Goal: Information Seeking & Learning: Check status

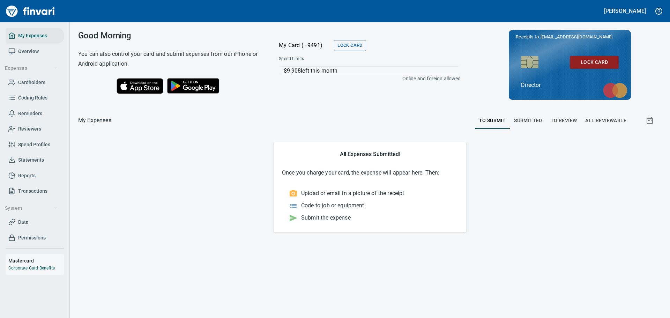
click at [29, 222] on span "Data" at bounding box center [34, 222] width 53 height 9
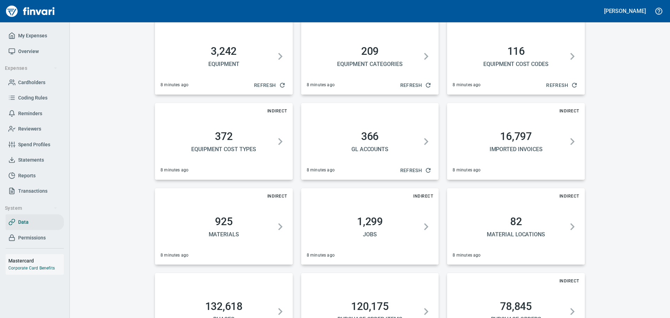
scroll to position [175, 0]
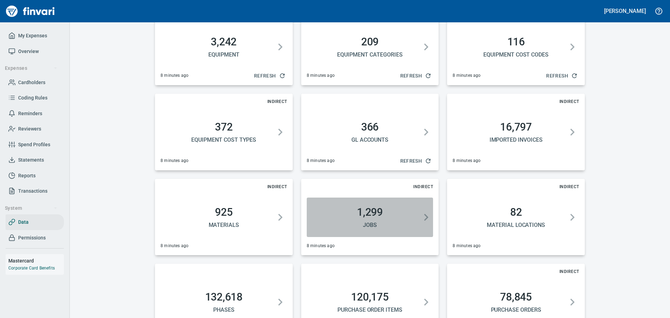
click at [422, 218] on icon "button" at bounding box center [426, 217] width 14 height 39
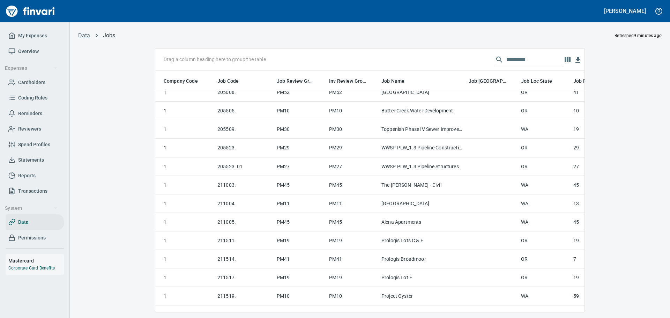
scroll to position [314, 0]
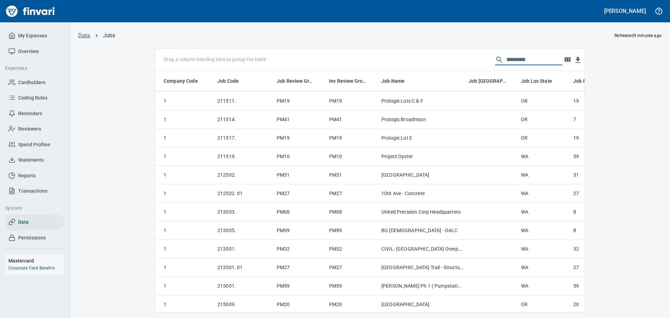
click at [520, 57] on input "text" at bounding box center [535, 59] width 56 height 11
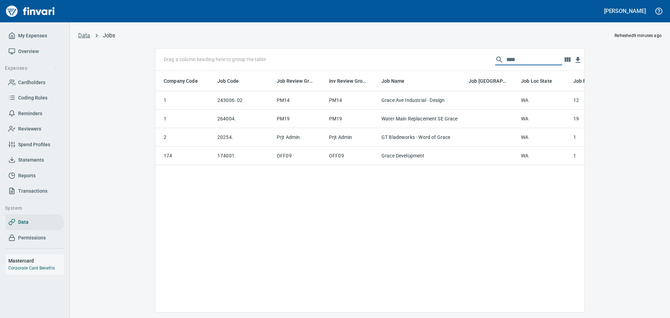
scroll to position [0, 0]
type input "****"
click at [229, 103] on td "243006. 02" at bounding box center [244, 100] width 59 height 19
click at [225, 101] on td "243006. 02" at bounding box center [244, 100] width 59 height 19
drag, startPoint x: 537, startPoint y: 56, endPoint x: 418, endPoint y: 72, distance: 120.0
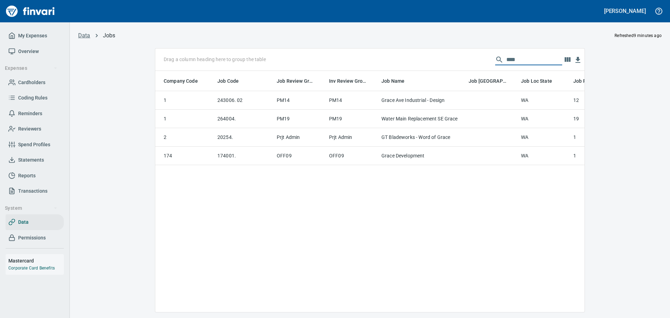
click at [418, 72] on div "Drag a column heading here to group the table **** Company Code Job Code Job Re…" at bounding box center [369, 181] width 429 height 264
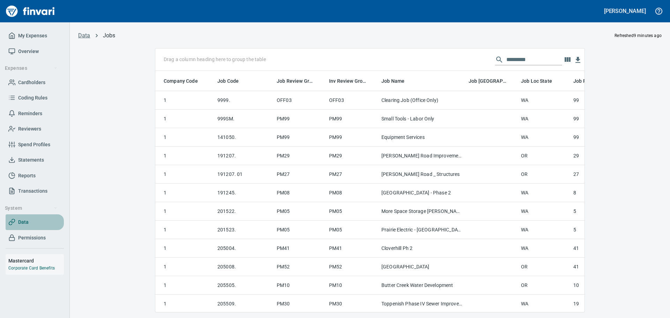
click at [25, 222] on span "Data" at bounding box center [23, 222] width 10 height 9
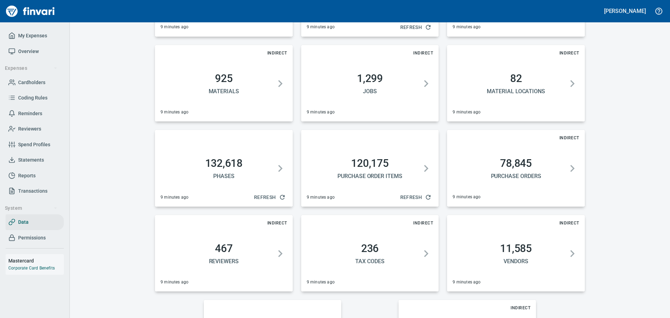
scroll to position [314, 0]
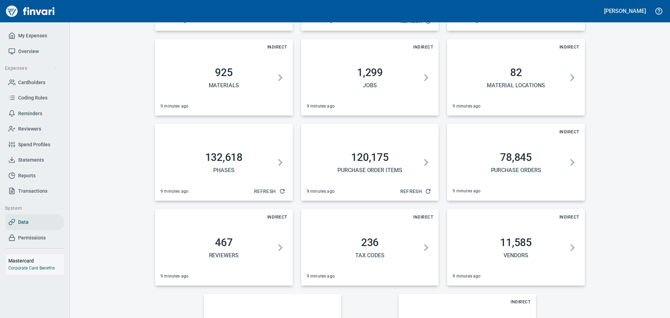
click at [279, 191] on icon "button" at bounding box center [282, 191] width 7 height 7
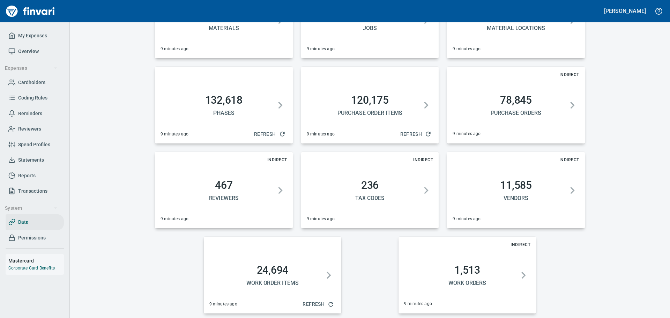
scroll to position [375, 0]
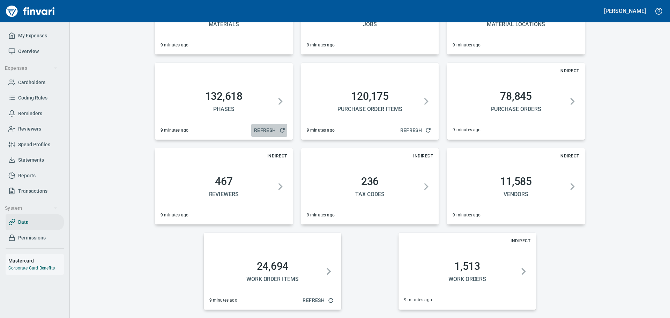
click at [265, 128] on span "Refresh" at bounding box center [269, 130] width 30 height 9
click at [278, 104] on icon "button" at bounding box center [280, 101] width 4 height 7
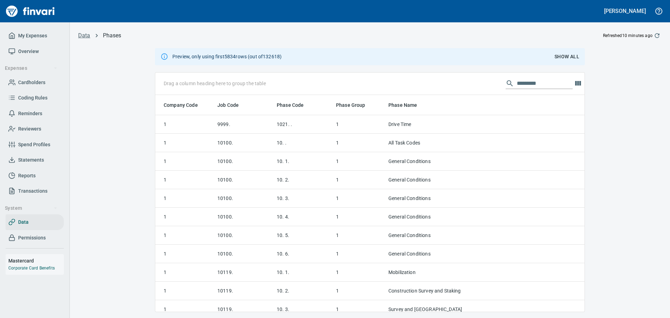
scroll to position [212, 419]
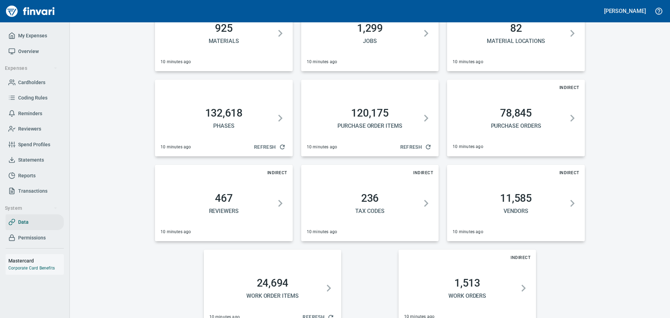
scroll to position [375, 0]
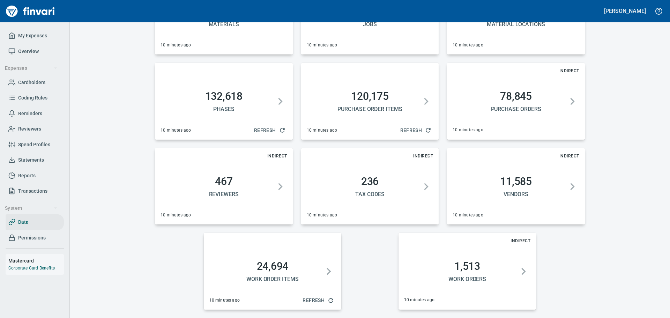
click at [273, 131] on span "Refresh" at bounding box center [269, 130] width 30 height 9
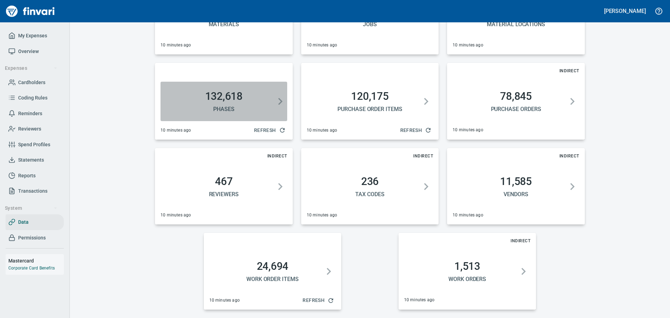
click at [275, 102] on icon "button" at bounding box center [280, 101] width 14 height 39
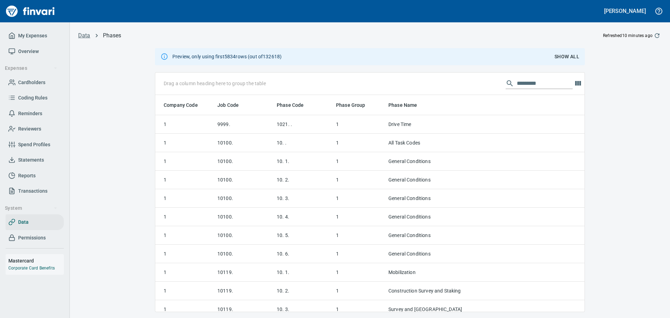
scroll to position [1, 1]
click at [542, 80] on input "text" at bounding box center [545, 83] width 56 height 11
type input "*"
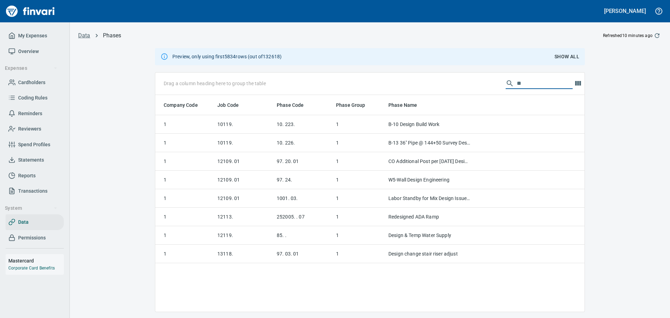
type input "*"
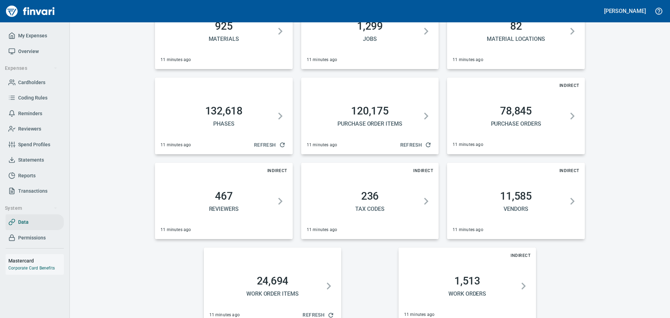
scroll to position [375, 0]
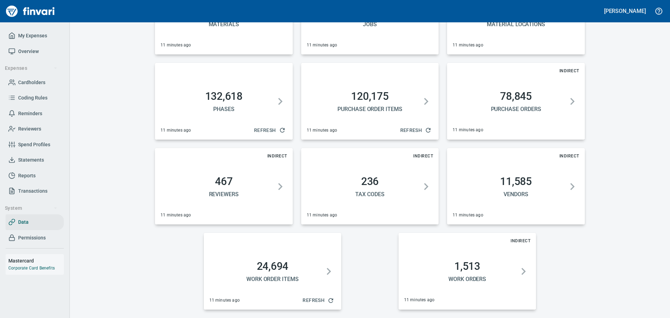
click at [35, 235] on span "Permissions" at bounding box center [32, 238] width 28 height 9
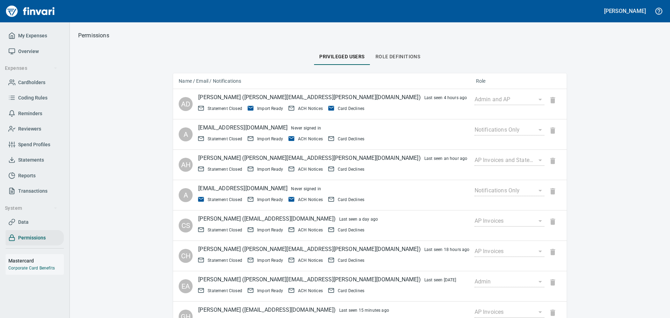
click at [32, 221] on span "Data" at bounding box center [34, 222] width 53 height 9
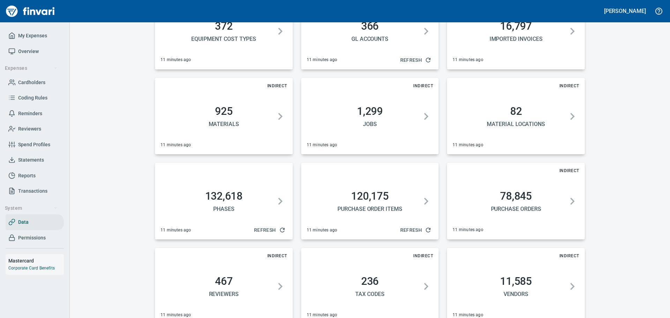
scroll to position [279, 0]
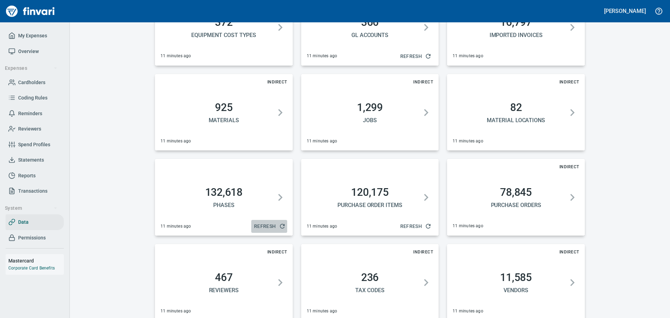
click at [259, 223] on span "Refresh" at bounding box center [269, 226] width 30 height 9
click at [280, 227] on icon "button" at bounding box center [282, 226] width 7 height 7
drag, startPoint x: 265, startPoint y: 225, endPoint x: 178, endPoint y: 225, distance: 86.9
click at [178, 225] on span "12 minutes ago" at bounding box center [176, 226] width 30 height 7
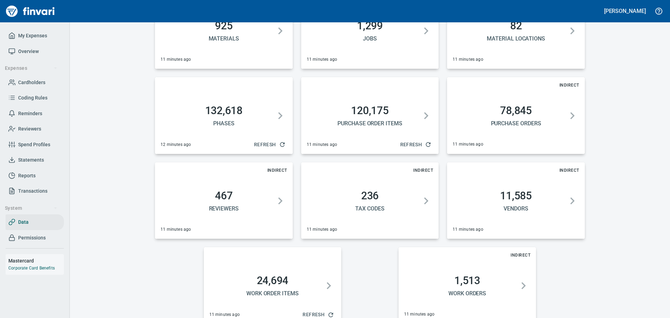
scroll to position [375, 0]
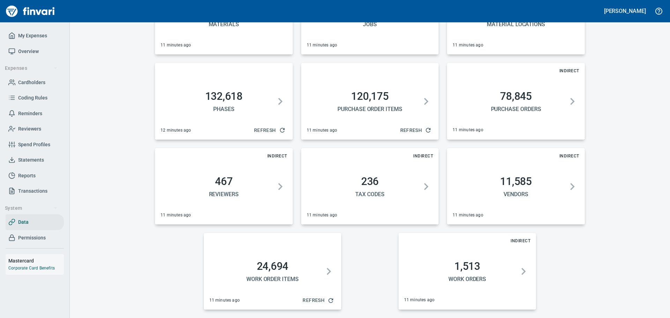
click at [266, 129] on span "Refresh" at bounding box center [269, 130] width 30 height 9
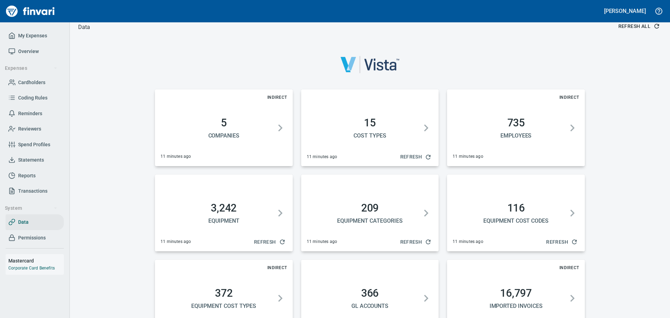
scroll to position [0, 0]
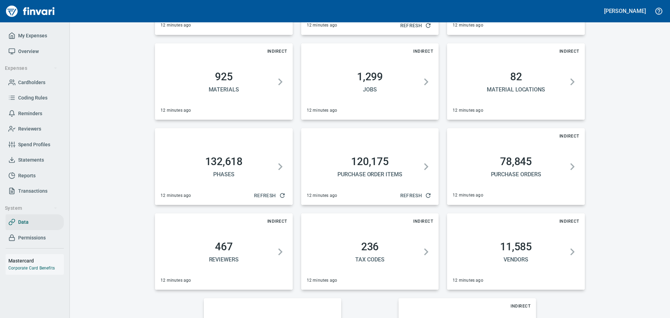
scroll to position [314, 0]
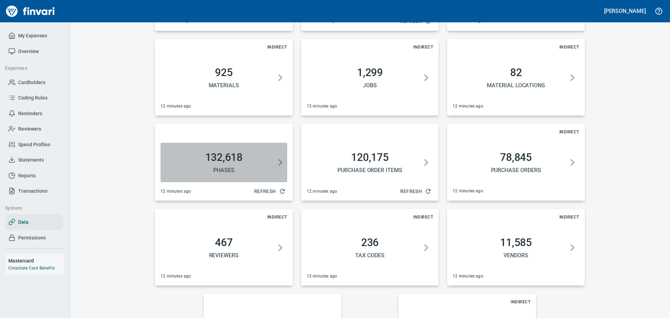
click at [236, 163] on h2 "132,618" at bounding box center [223, 157] width 121 height 13
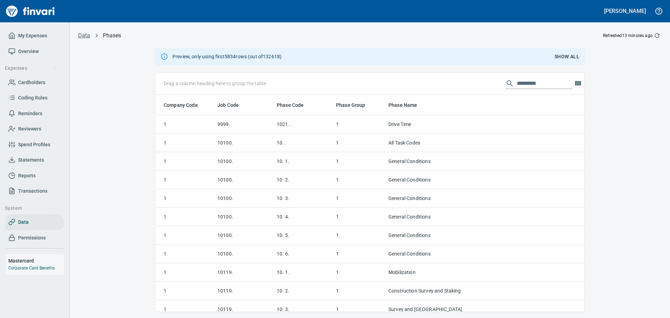
scroll to position [212, 419]
click at [526, 83] on input "text" at bounding box center [545, 83] width 56 height 11
type input "*"
click at [243, 101] on span "Job Code" at bounding box center [233, 105] width 30 height 8
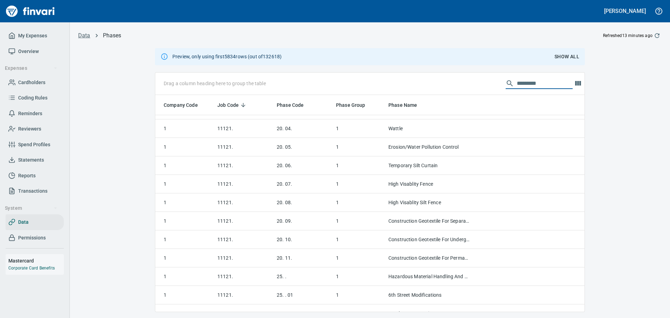
scroll to position [96934, 0]
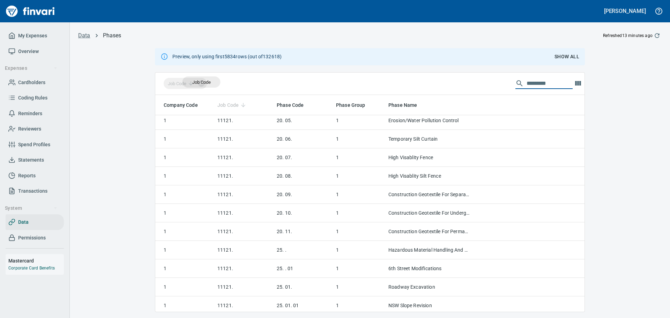
drag, startPoint x: 229, startPoint y: 103, endPoint x: 201, endPoint y: 83, distance: 34.1
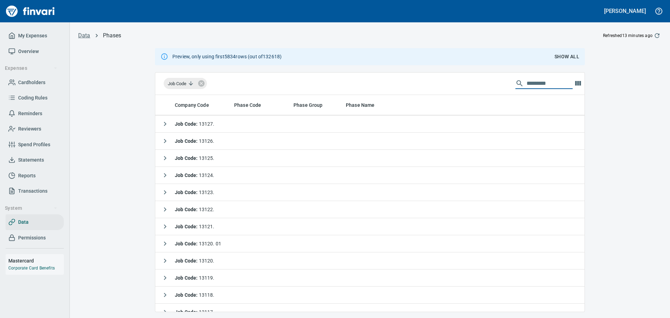
scroll to position [0, 0]
click at [563, 54] on span "Show All" at bounding box center [567, 56] width 25 height 9
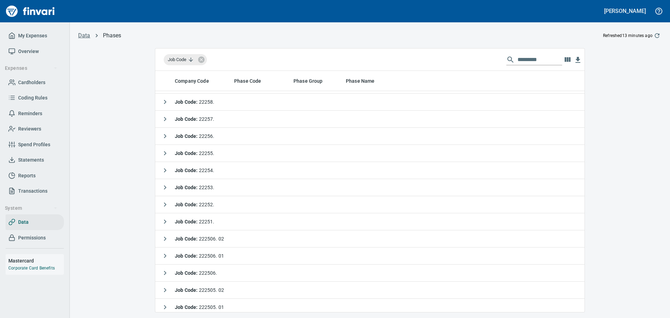
scroll to position [17457, 0]
click at [164, 203] on icon "button" at bounding box center [165, 205] width 8 height 8
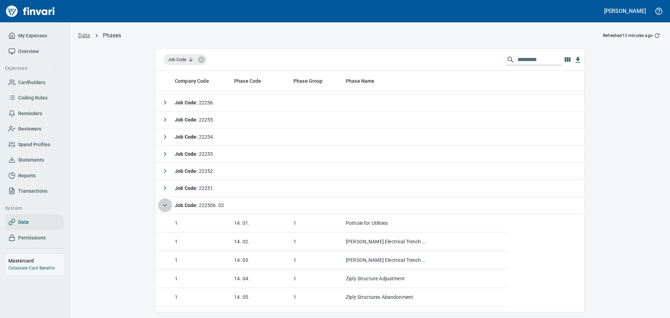
click at [164, 203] on icon "button" at bounding box center [165, 205] width 8 height 8
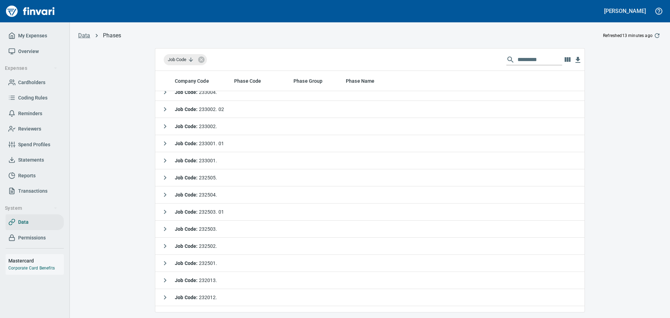
scroll to position [12709, 0]
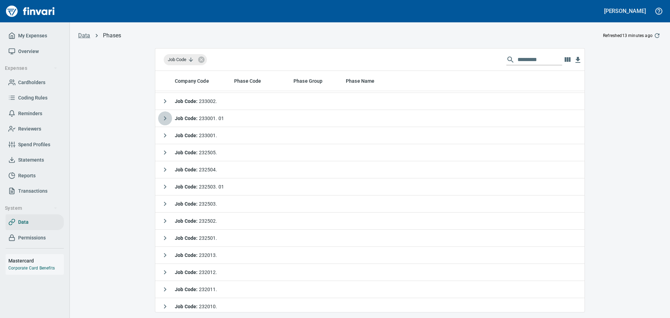
click at [164, 118] on icon "button" at bounding box center [165, 118] width 8 height 8
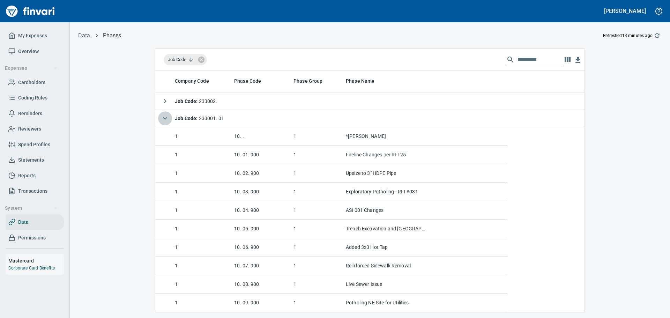
click at [164, 118] on icon "button" at bounding box center [165, 118] width 4 height 2
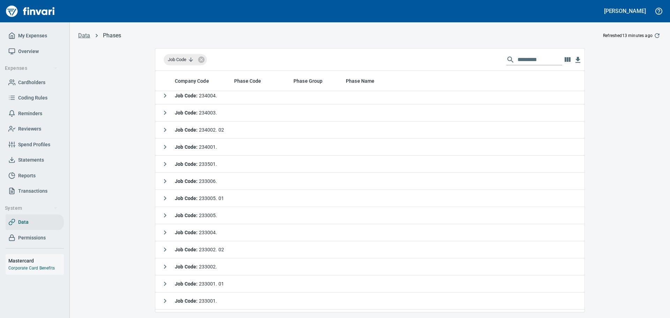
scroll to position [12534, 0]
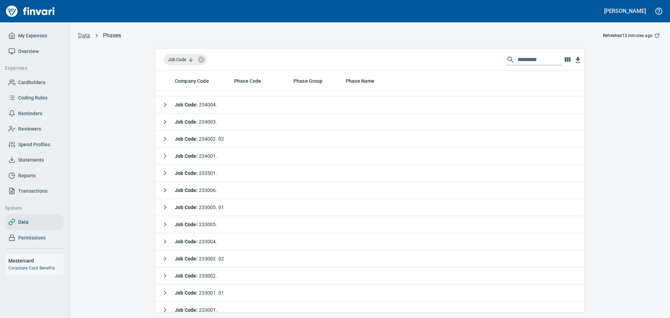
click at [165, 137] on icon "button" at bounding box center [165, 139] width 8 height 8
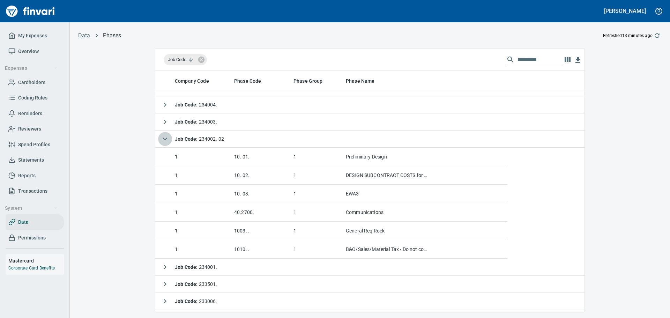
click at [165, 137] on icon "button" at bounding box center [165, 139] width 8 height 8
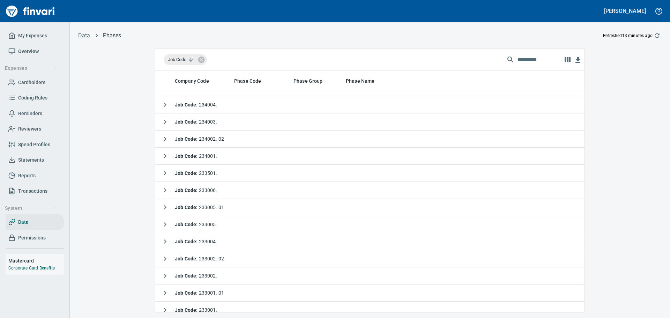
click at [84, 35] on link "Data" at bounding box center [84, 35] width 12 height 7
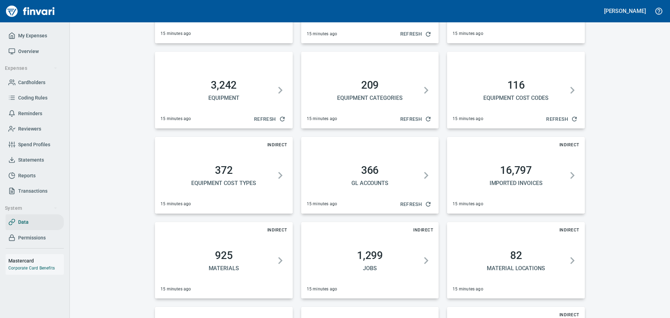
scroll to position [140, 0]
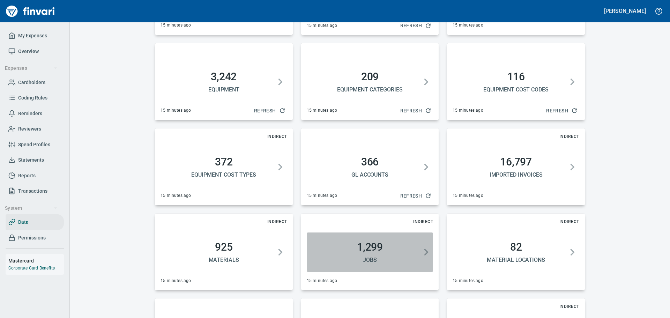
click at [420, 254] on icon "button" at bounding box center [426, 252] width 14 height 39
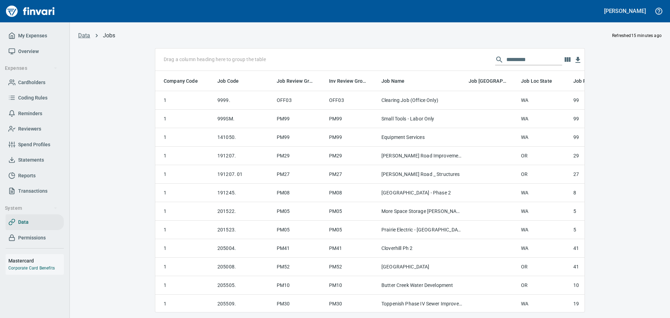
scroll to position [231, 419]
click at [514, 58] on input "text" at bounding box center [535, 59] width 56 height 11
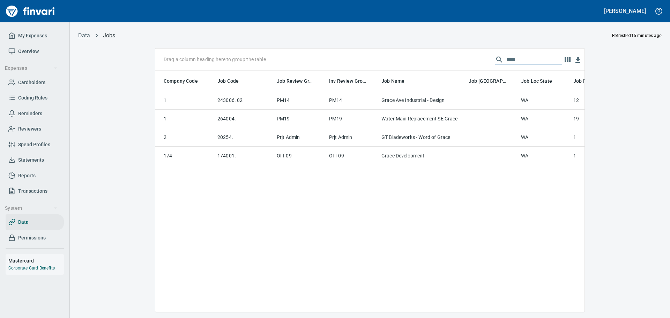
type input "****"
click at [83, 36] on link "Data" at bounding box center [84, 35] width 12 height 7
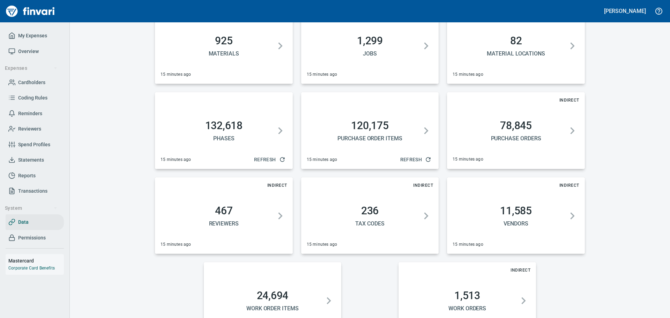
scroll to position [349, 0]
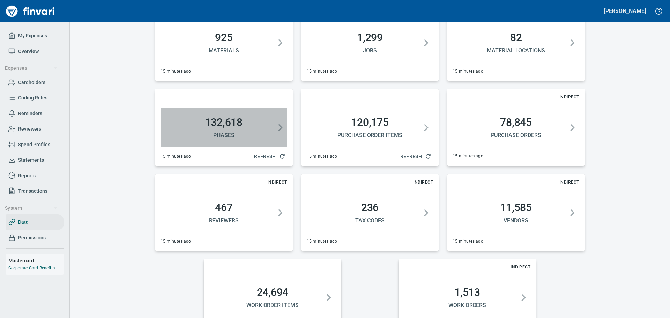
click at [273, 130] on icon "button" at bounding box center [280, 127] width 14 height 39
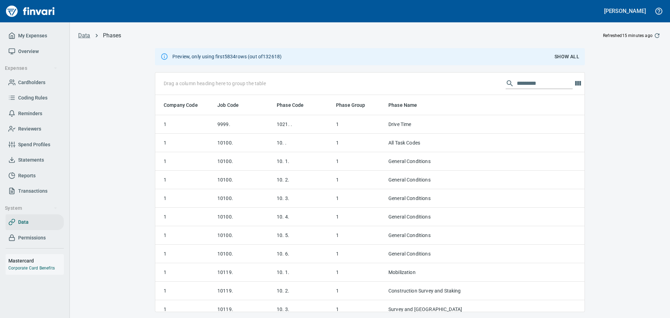
scroll to position [212, 419]
click at [521, 86] on input "text" at bounding box center [545, 83] width 56 height 11
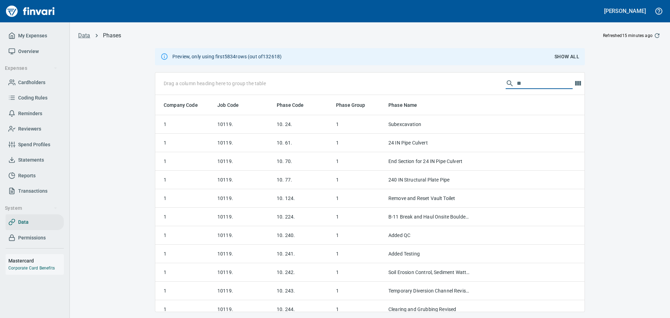
click at [570, 56] on span "Show All" at bounding box center [567, 56] width 25 height 9
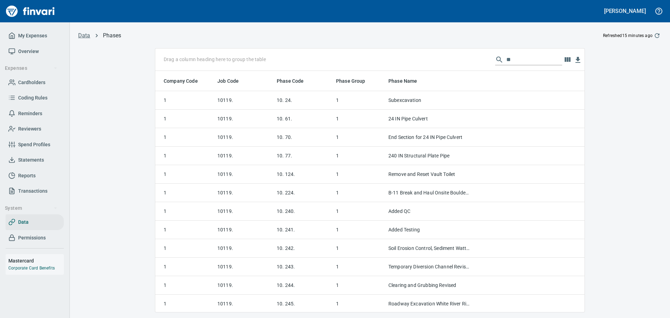
scroll to position [236, 419]
click at [520, 59] on input "**" at bounding box center [535, 59] width 56 height 11
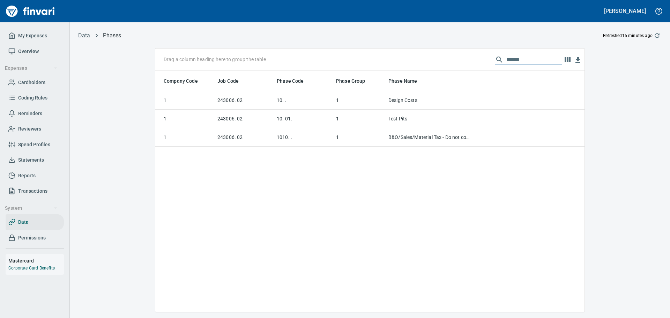
type input "******"
click at [657, 35] on icon "button" at bounding box center [657, 35] width 7 height 7
click at [658, 35] on icon "button" at bounding box center [657, 35] width 7 height 7
click at [23, 220] on span "Data" at bounding box center [23, 222] width 10 height 9
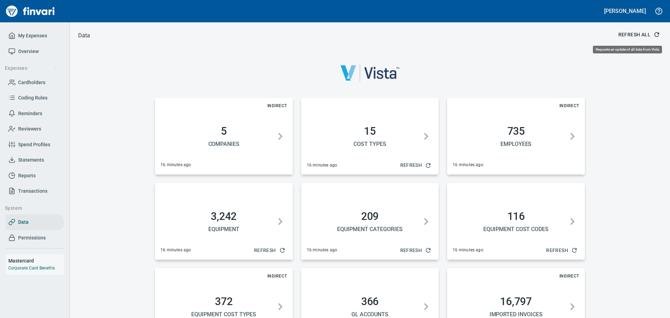
click at [647, 33] on span "Refresh All" at bounding box center [639, 34] width 40 height 9
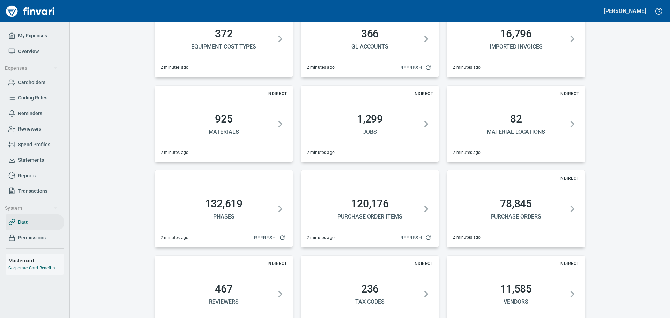
scroll to position [236, 0]
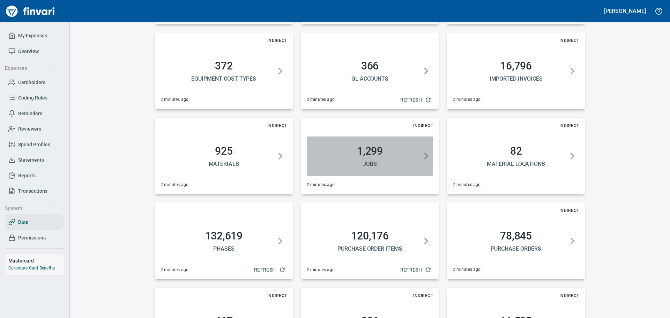
click at [419, 157] on icon "button" at bounding box center [426, 156] width 14 height 39
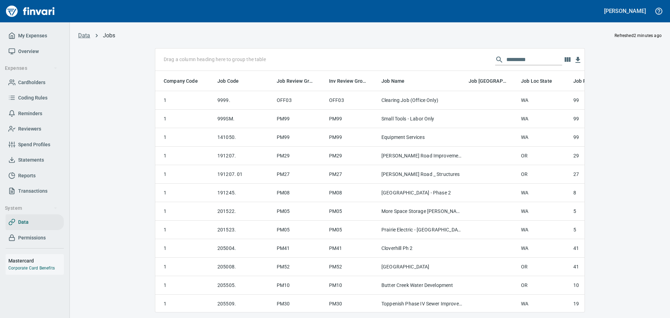
scroll to position [231, 419]
click at [507, 57] on input "text" at bounding box center [535, 59] width 56 height 11
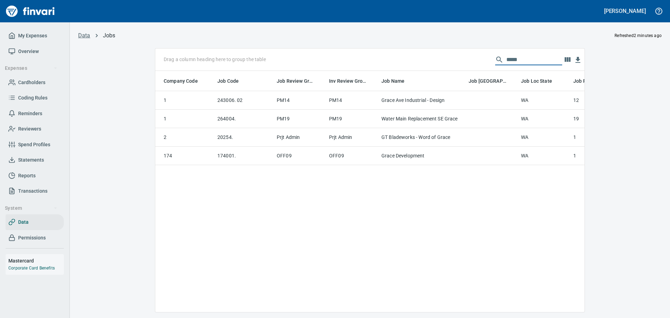
type input "*****"
click at [85, 35] on link "Data" at bounding box center [84, 35] width 12 height 7
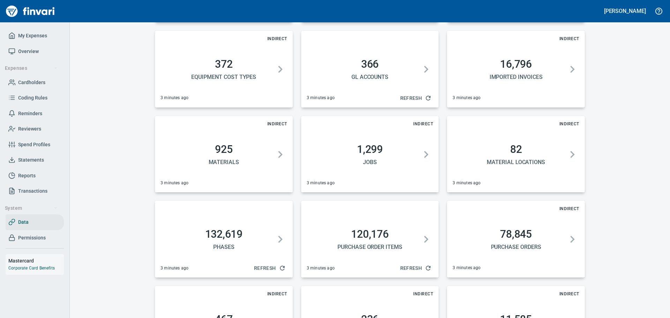
scroll to position [314, 0]
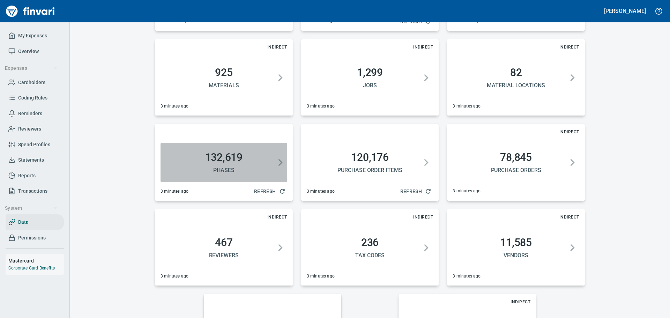
click at [238, 161] on h2 "132,619" at bounding box center [223, 157] width 121 height 13
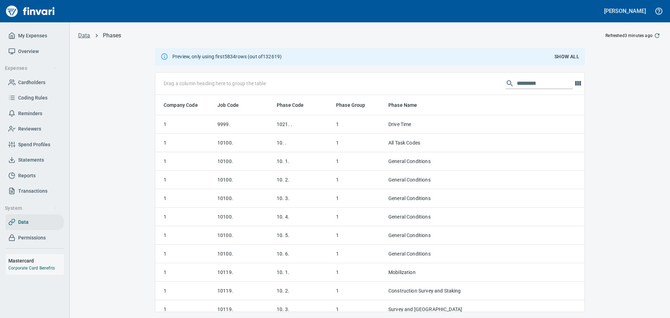
scroll to position [212, 419]
click at [523, 84] on input "text" at bounding box center [545, 83] width 56 height 11
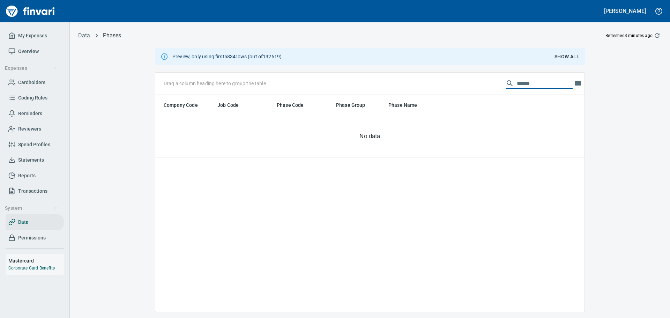
type input "******"
click at [570, 57] on span "Show All" at bounding box center [567, 56] width 25 height 9
